Goal: Find specific page/section: Find specific page/section

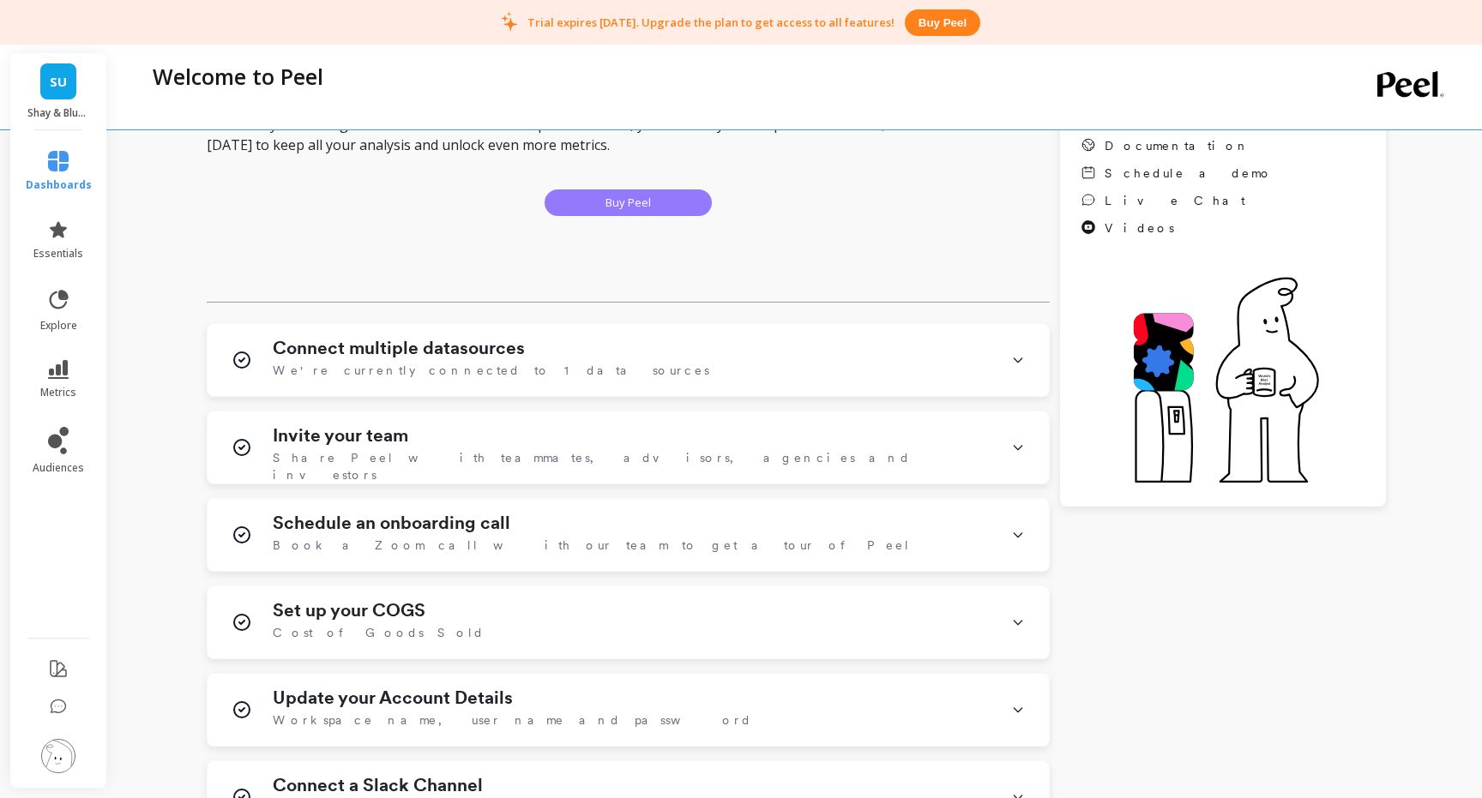
scroll to position [262, 0]
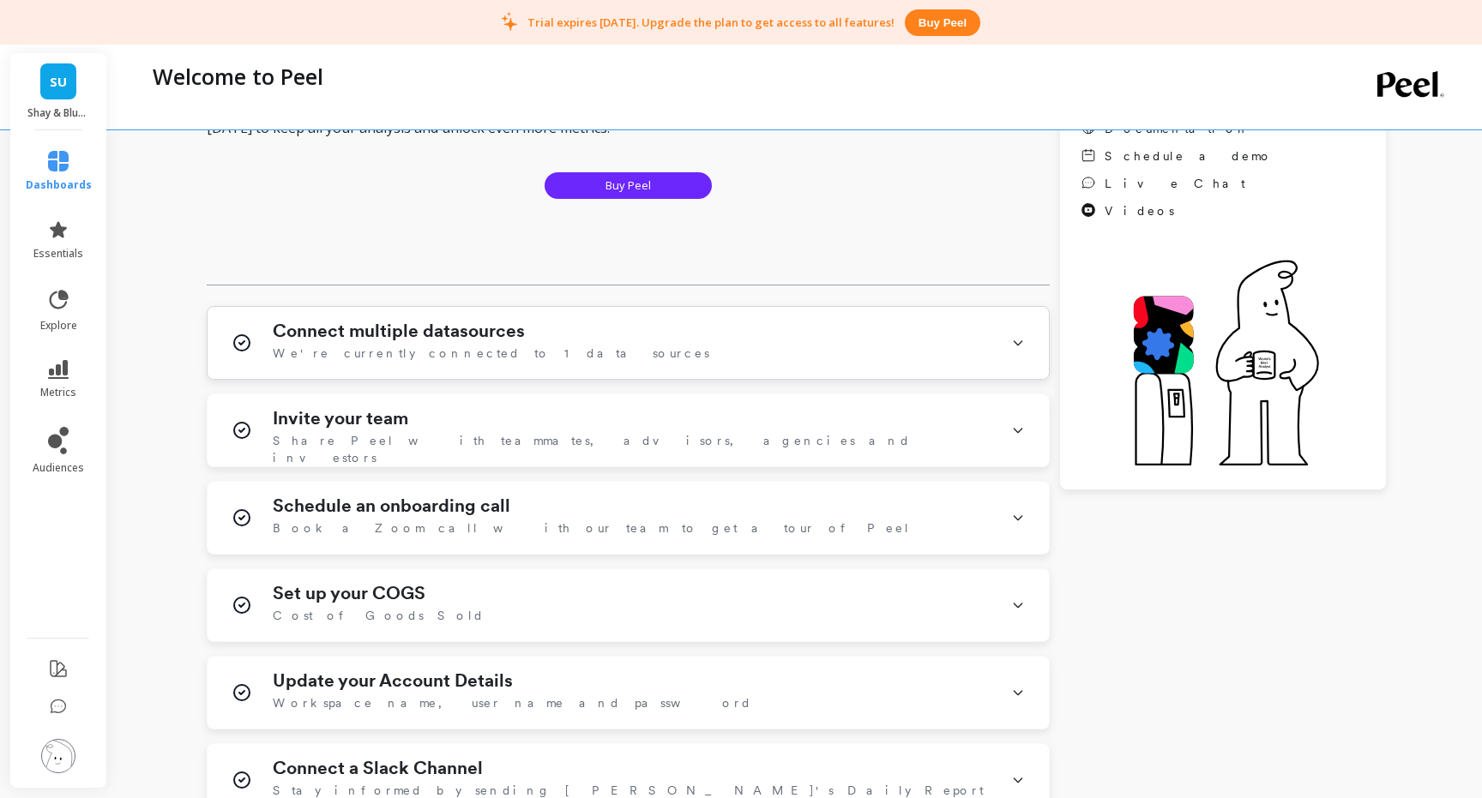
click at [411, 315] on div "Connect multiple datasources We're currently connected to 1 data sources" at bounding box center [628, 343] width 841 height 72
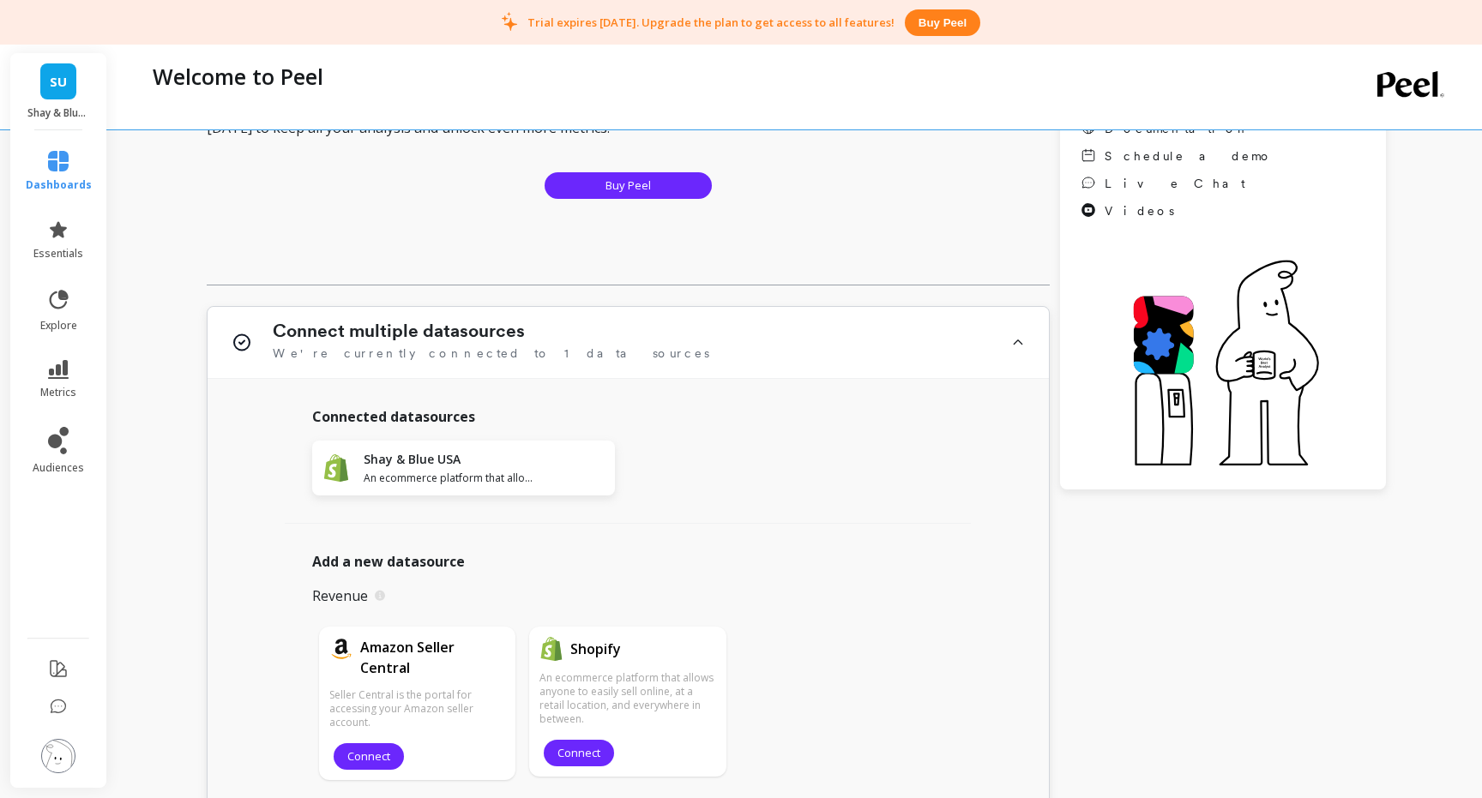
click at [411, 315] on div "Connect multiple datasources We're currently connected to 1 data sources" at bounding box center [628, 343] width 841 height 72
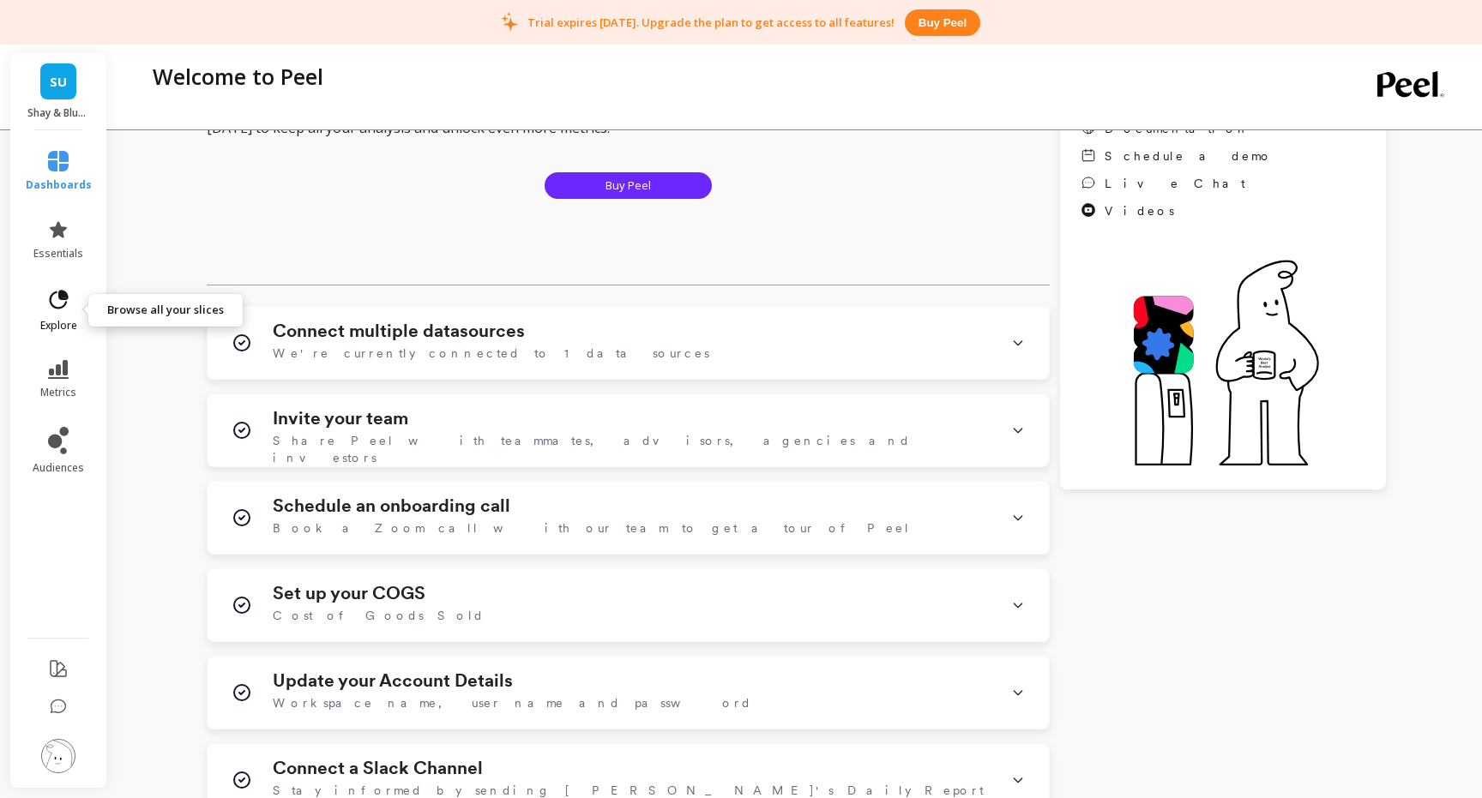
click at [56, 309] on icon at bounding box center [59, 299] width 19 height 19
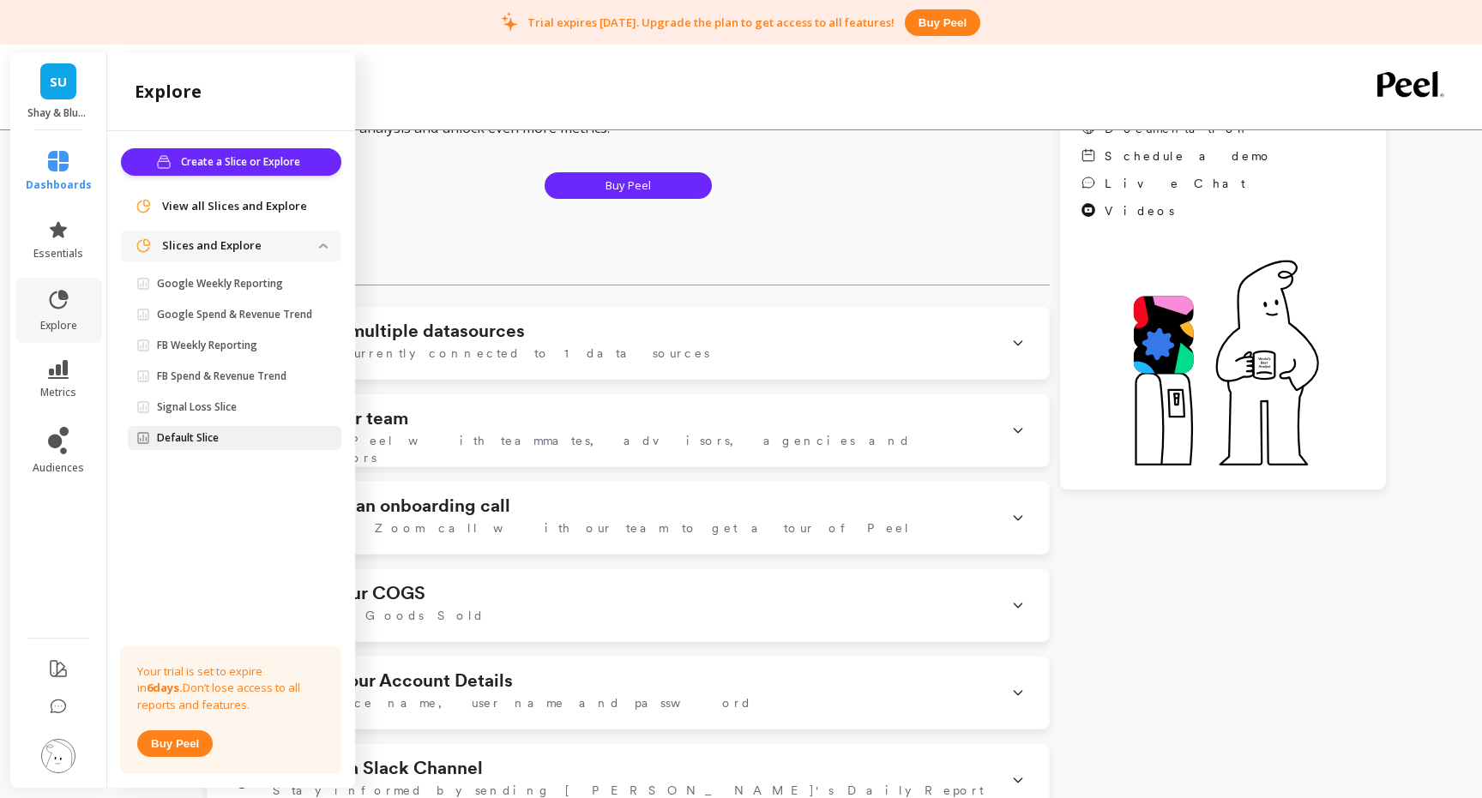
click at [202, 435] on p "Default Slice" at bounding box center [188, 438] width 62 height 14
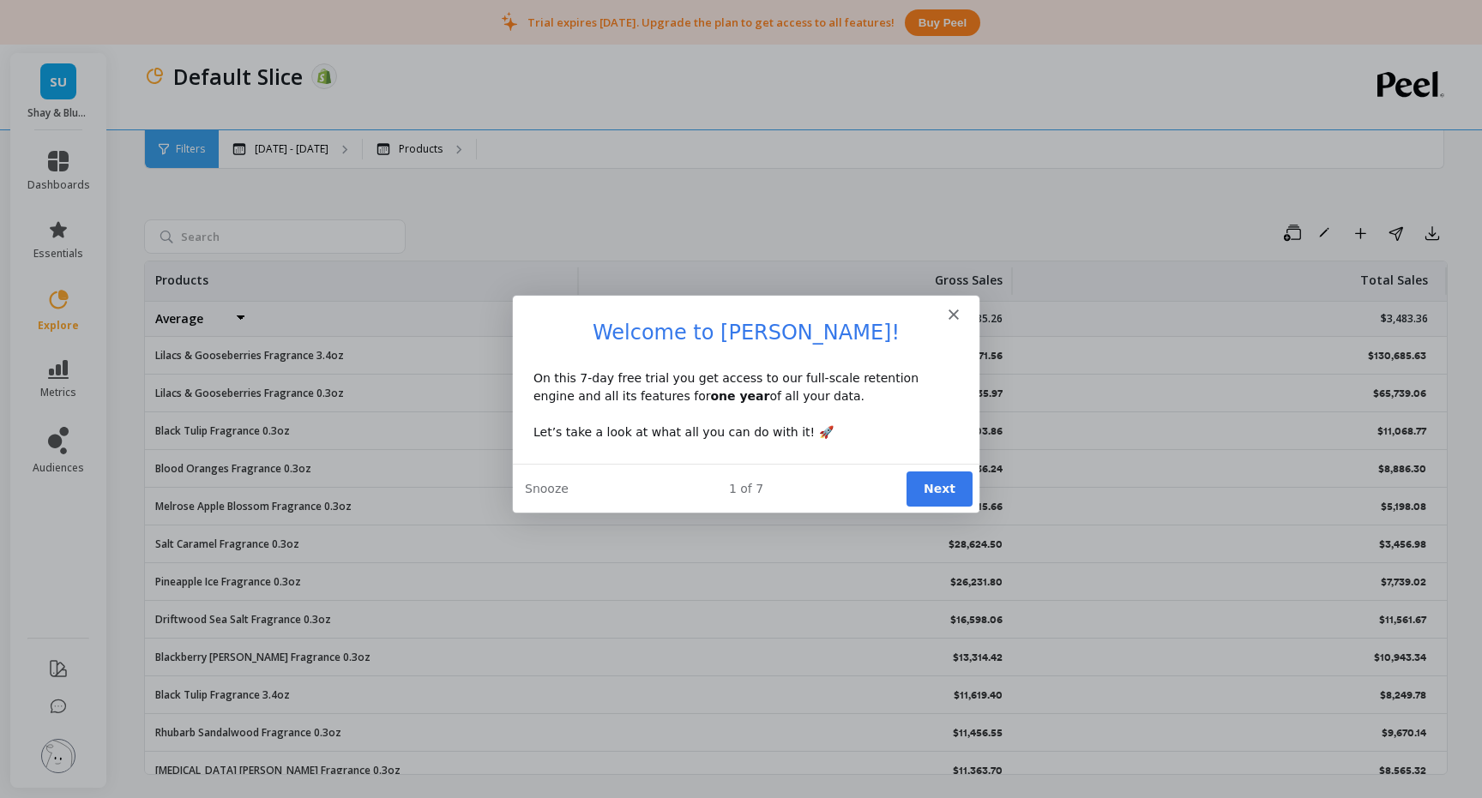
click at [64, 370] on div "Product tour overlay" at bounding box center [741, 399] width 1482 height 798
click at [942, 482] on button "Next" at bounding box center [939, 487] width 66 height 35
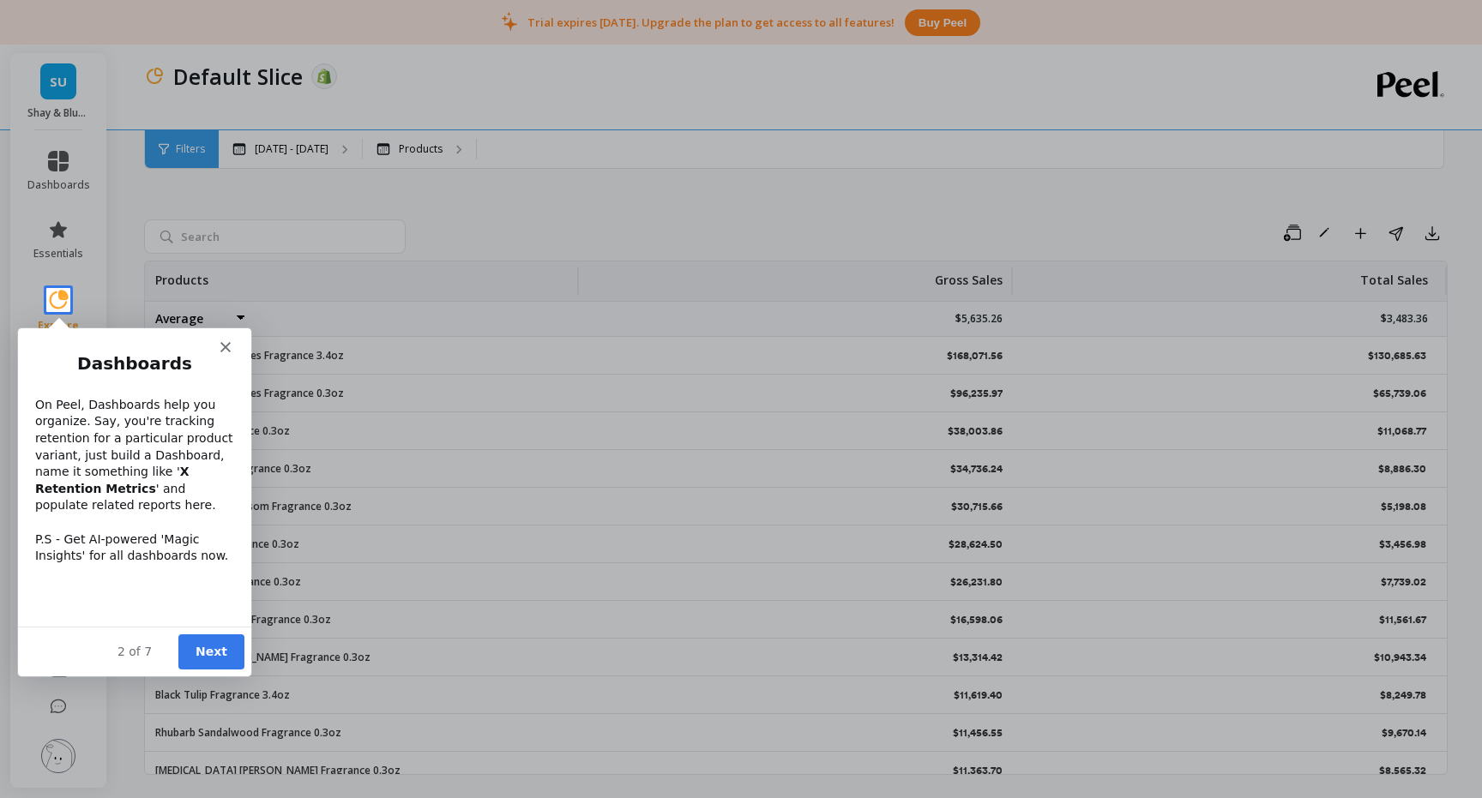
click at [212, 658] on button "Next" at bounding box center [211, 651] width 66 height 35
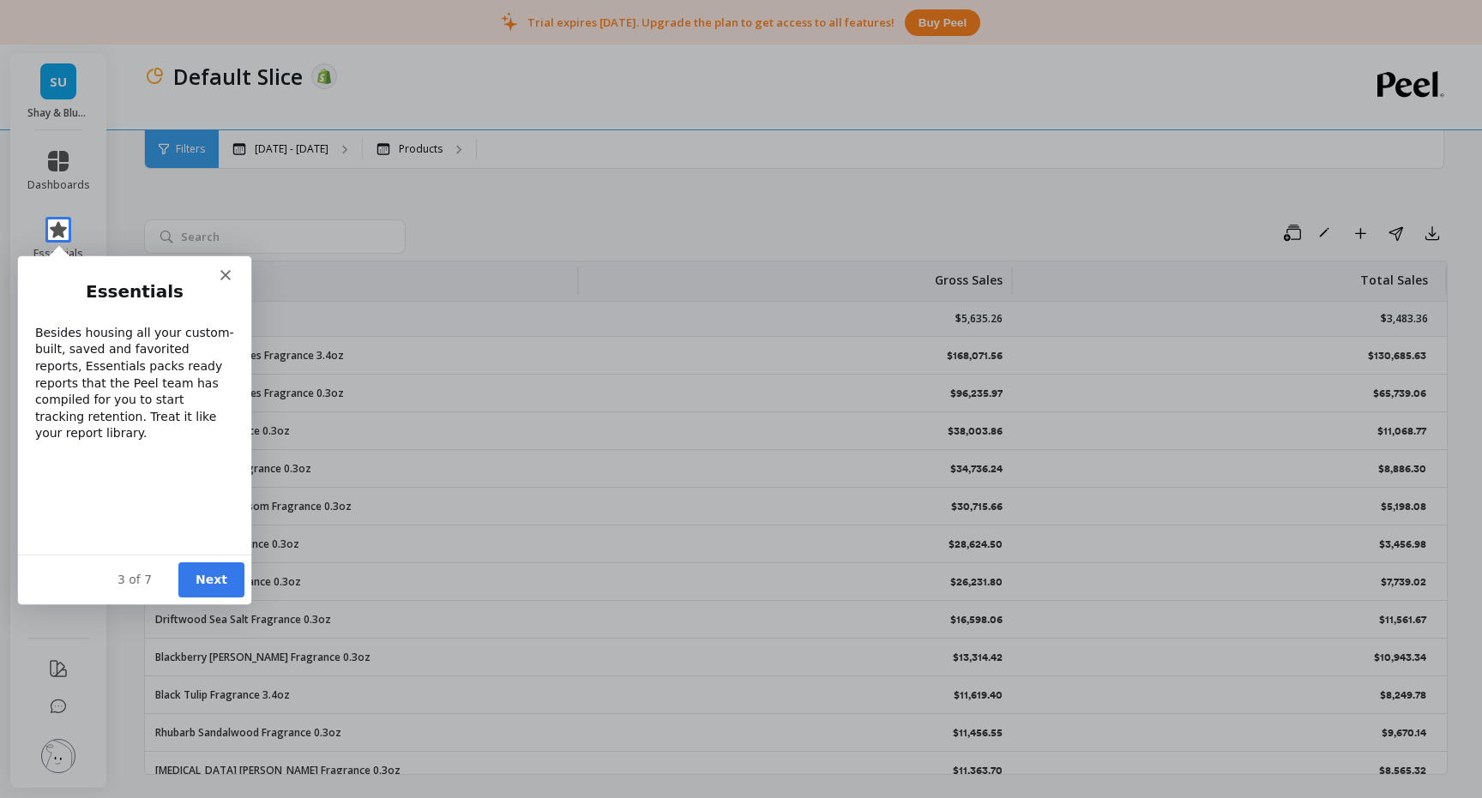
click at [202, 577] on button "Next" at bounding box center [211, 579] width 66 height 35
